Goal: Transaction & Acquisition: Subscribe to service/newsletter

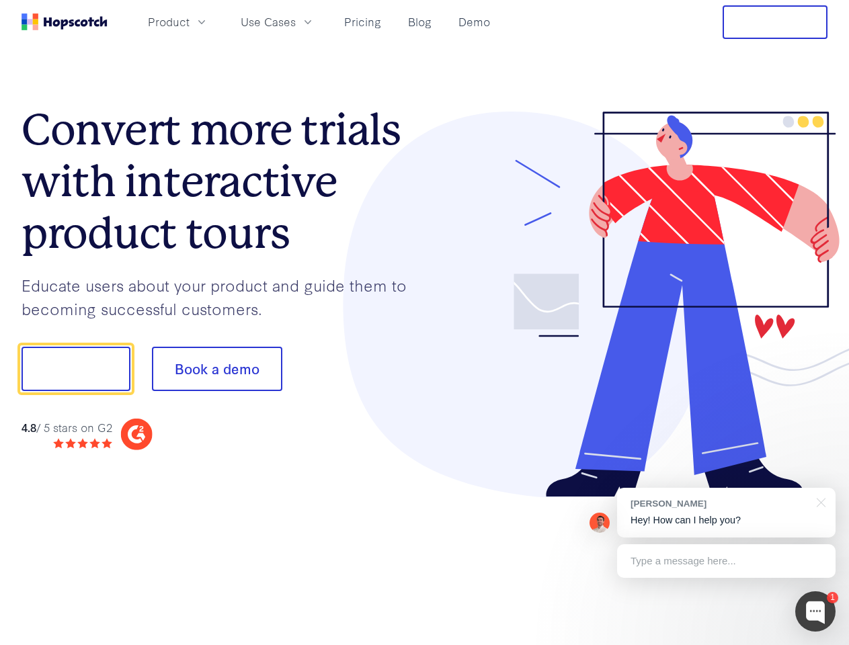
click at [425, 323] on div at bounding box center [626, 305] width 403 height 387
click at [190, 22] on span "Product" at bounding box center [169, 21] width 42 height 17
click at [296, 22] on span "Use Cases" at bounding box center [268, 21] width 55 height 17
click at [775, 22] on button "Free Trial" at bounding box center [775, 22] width 105 height 34
click at [75, 369] on button "Show me!" at bounding box center [76, 369] width 109 height 44
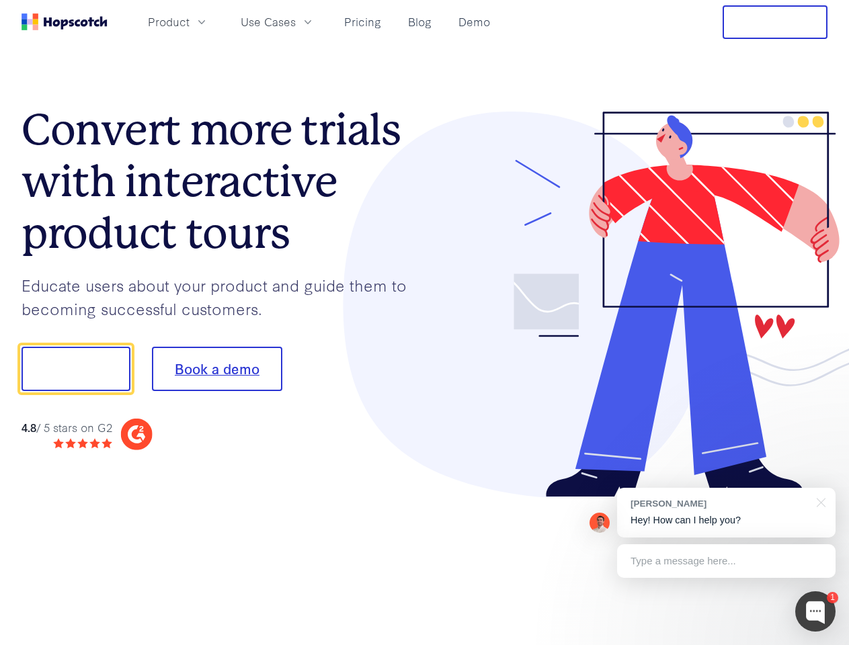
click at [216, 369] on button "Book a demo" at bounding box center [217, 369] width 130 height 44
click at [816, 612] on div at bounding box center [815, 612] width 40 height 40
click at [726, 513] on div "[PERSON_NAME] Hey! How can I help you?" at bounding box center [726, 513] width 219 height 50
click at [819, 502] on div at bounding box center [710, 457] width 252 height 268
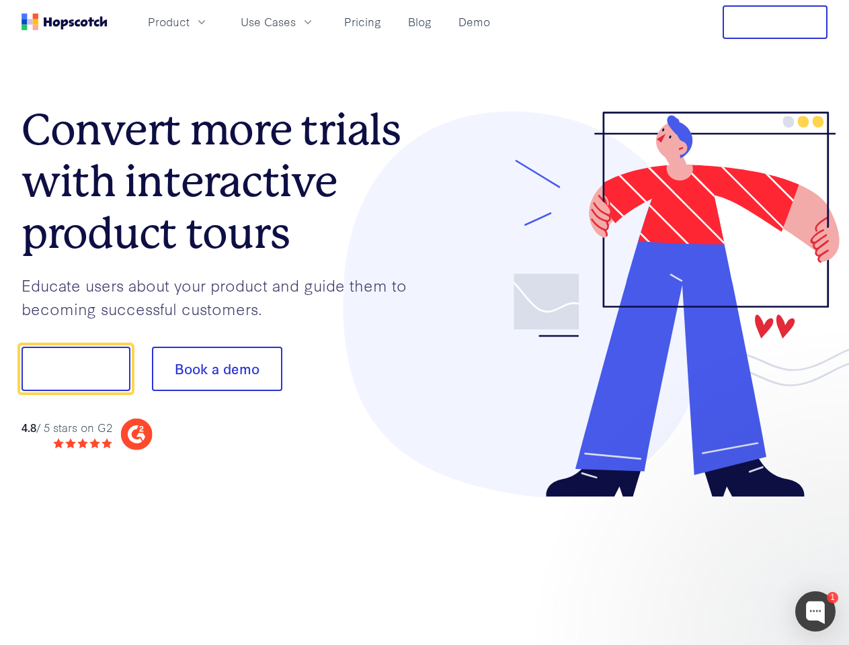
click at [726, 561] on div at bounding box center [710, 457] width 252 height 268
